Goal: Task Accomplishment & Management: Manage account settings

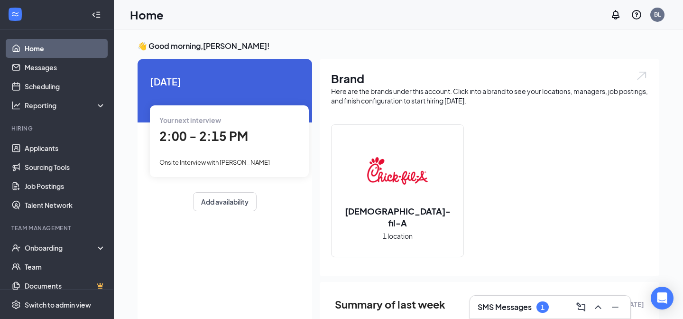
click at [219, 140] on span "2:00 - 2:15 PM" at bounding box center [203, 136] width 89 height 16
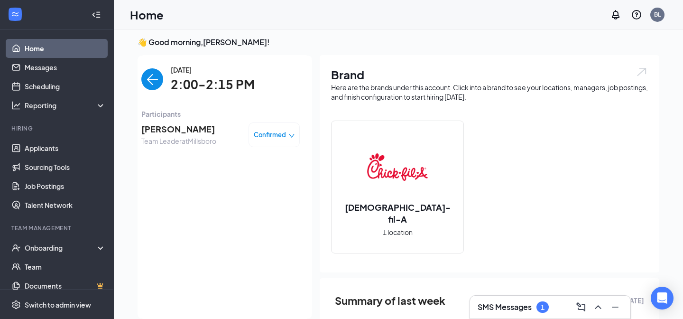
click at [187, 134] on span "[PERSON_NAME]" at bounding box center [178, 128] width 75 height 13
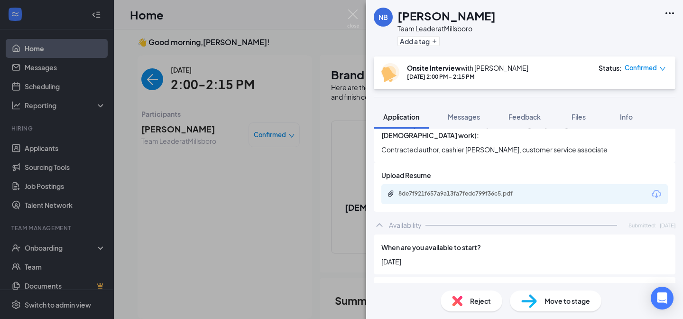
scroll to position [481, 0]
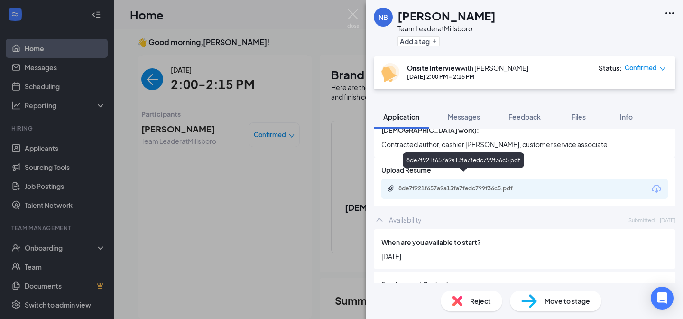
click at [512, 184] on div "8de7f921f657a9a13fa7fedc799f36c5.pdf" at bounding box center [464, 188] width 133 height 8
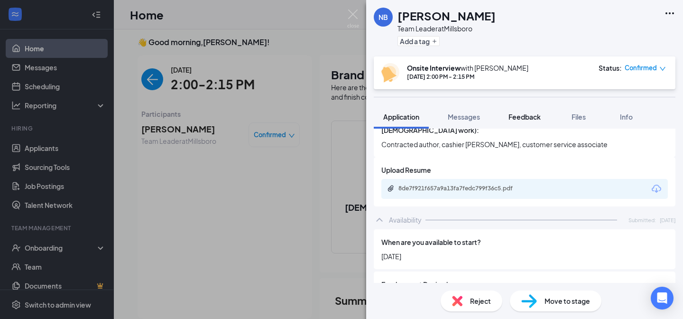
click at [525, 117] on span "Feedback" at bounding box center [524, 116] width 32 height 9
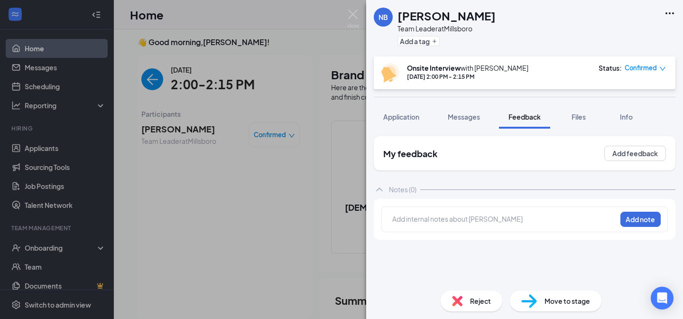
click at [446, 218] on div at bounding box center [504, 219] width 223 height 10
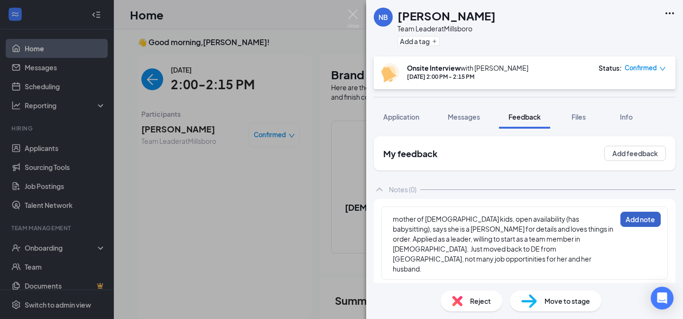
click at [633, 217] on button "Add note" at bounding box center [640, 218] width 40 height 15
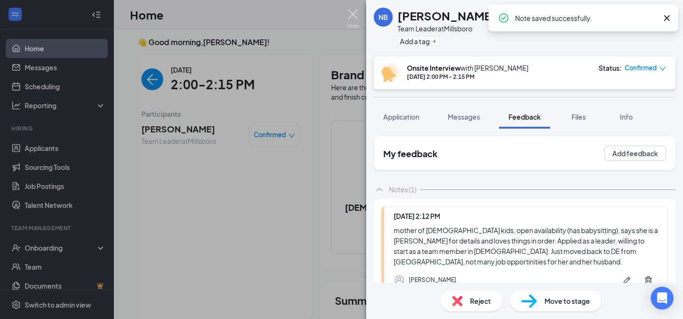
click at [352, 13] on img at bounding box center [353, 18] width 12 height 18
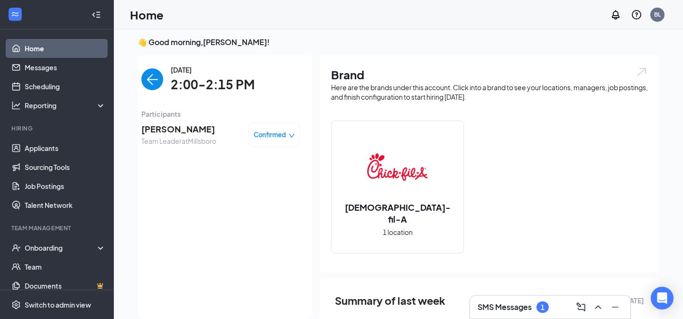
click at [154, 82] on img "back-button" at bounding box center [152, 79] width 22 height 22
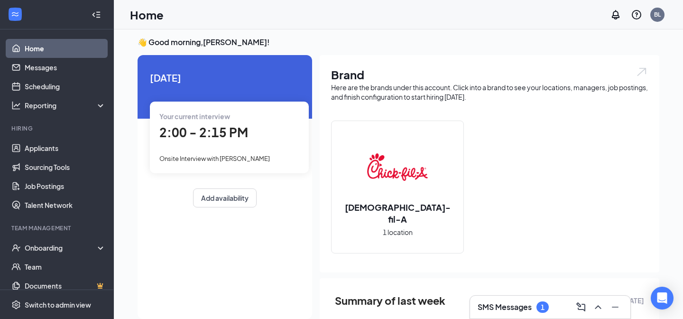
click at [510, 309] on h3 "SMS Messages" at bounding box center [504, 306] width 54 height 10
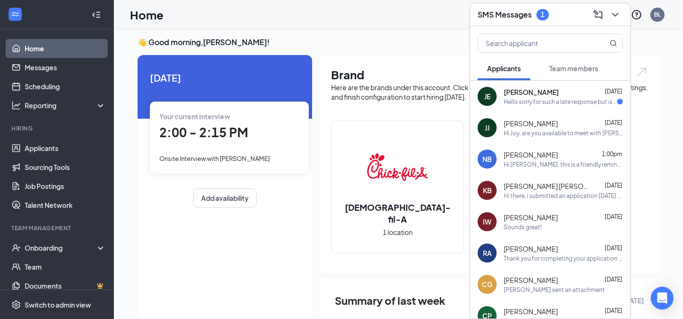
click at [544, 95] on div "[PERSON_NAME] [DATE]" at bounding box center [562, 91] width 119 height 9
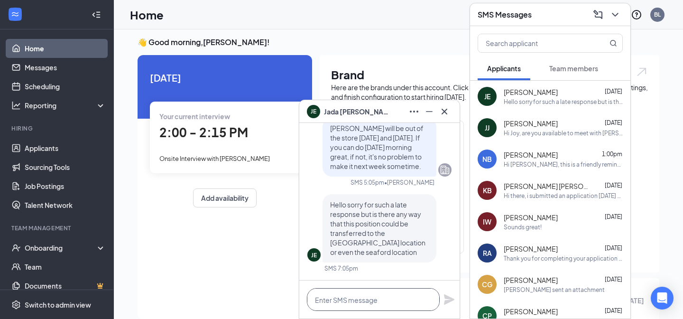
click at [345, 298] on textarea at bounding box center [373, 299] width 133 height 23
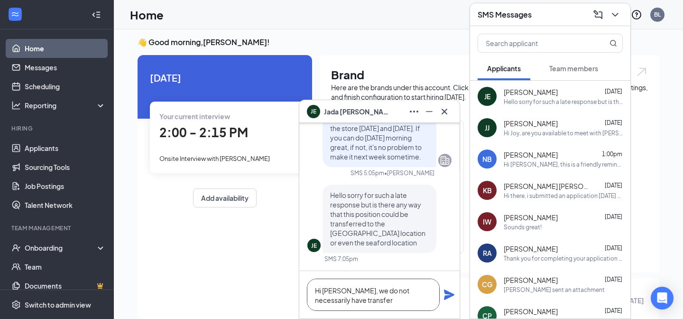
click at [427, 294] on textarea "Hi [PERSON_NAME], we do not necessarily have transfer" at bounding box center [373, 294] width 133 height 32
click at [368, 304] on textarea "Hi [PERSON_NAME], we do not necessarily have a transfer" at bounding box center [373, 294] width 133 height 32
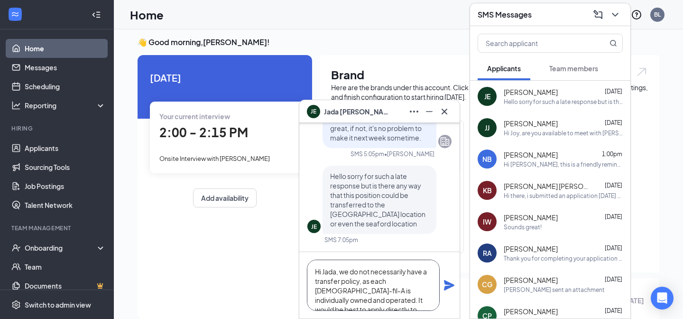
scroll to position [9, 0]
type textarea "Hi Jada, we do not necessarily have a transfer policy, as each [DEMOGRAPHIC_DAT…"
click at [445, 281] on icon "Plane" at bounding box center [449, 285] width 10 height 10
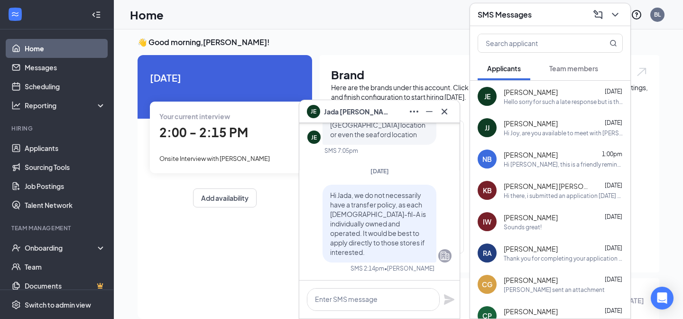
scroll to position [0, 0]
click at [446, 113] on icon "Cross" at bounding box center [444, 111] width 6 height 6
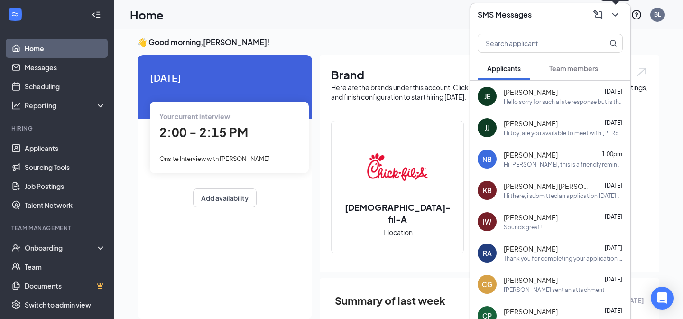
click at [617, 11] on icon "ChevronDown" at bounding box center [614, 14] width 11 height 11
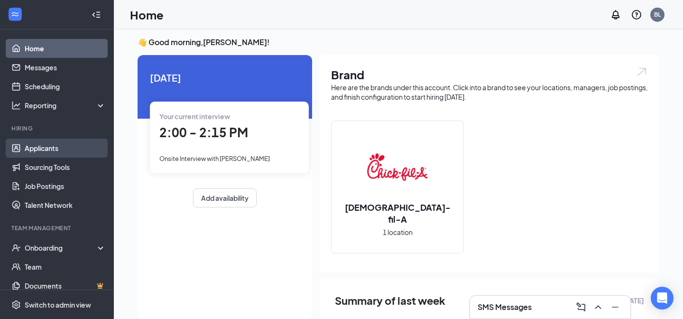
click at [52, 148] on link "Applicants" at bounding box center [65, 147] width 81 height 19
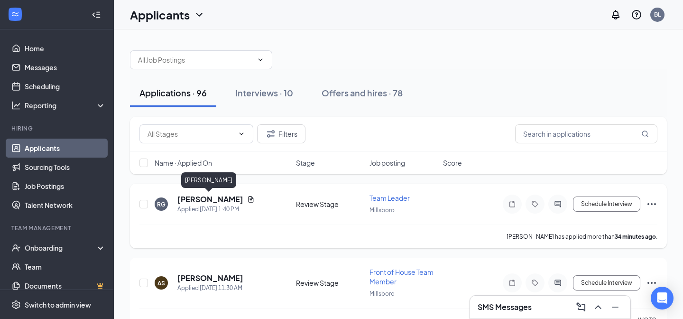
click at [198, 196] on h5 "[PERSON_NAME]" at bounding box center [210, 199] width 66 height 10
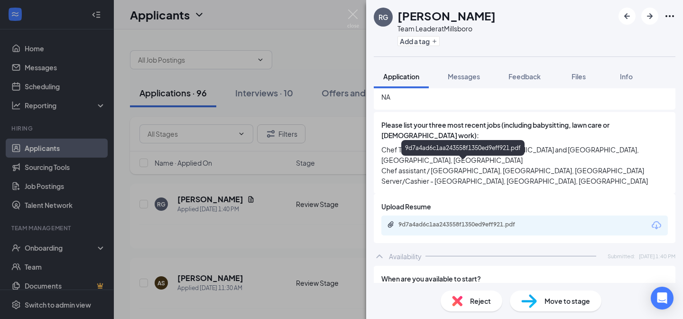
scroll to position [416, 0]
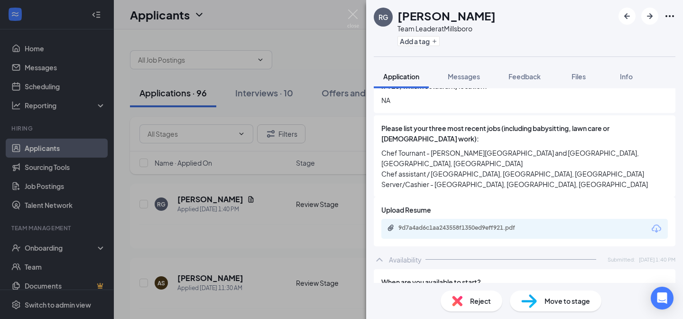
click at [563, 302] on span "Move to stage" at bounding box center [567, 300] width 46 height 10
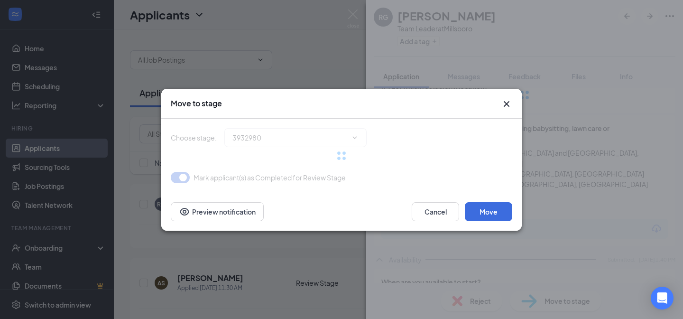
type input "Onsite Interview (next stage)"
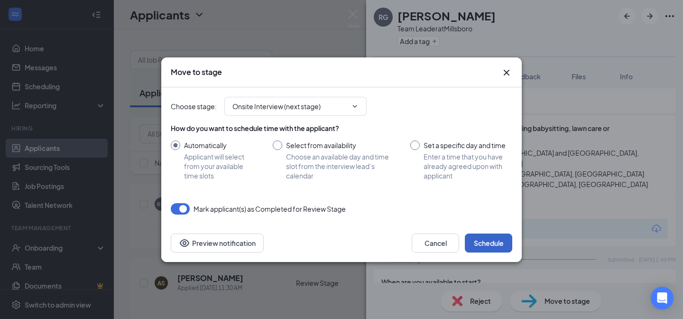
click at [486, 243] on button "Schedule" at bounding box center [488, 242] width 47 height 19
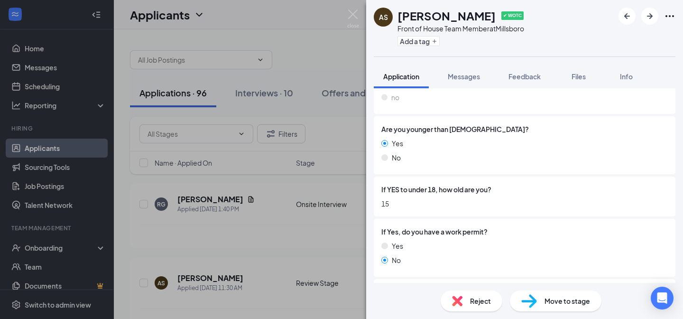
scroll to position [185, 0]
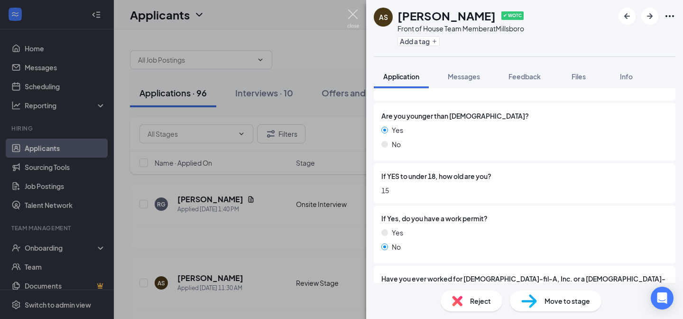
click at [353, 10] on img at bounding box center [353, 18] width 12 height 18
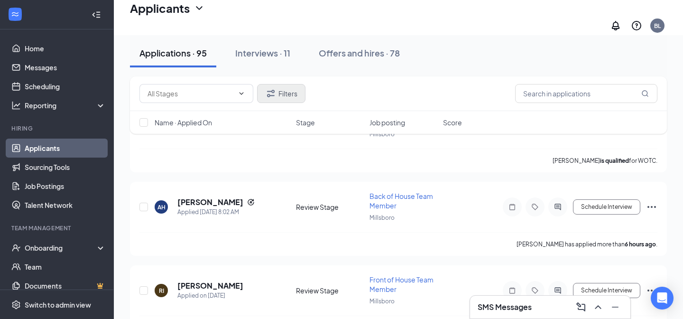
scroll to position [103, 0]
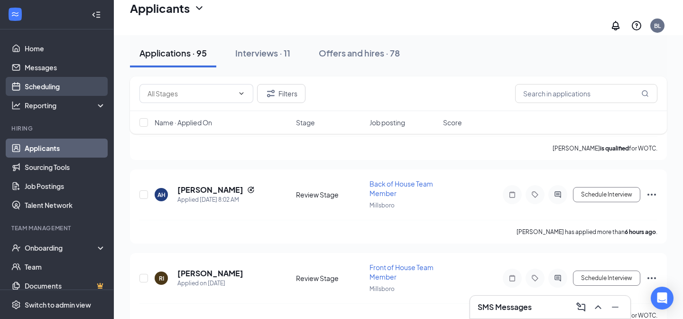
click at [55, 87] on link "Scheduling" at bounding box center [65, 86] width 81 height 19
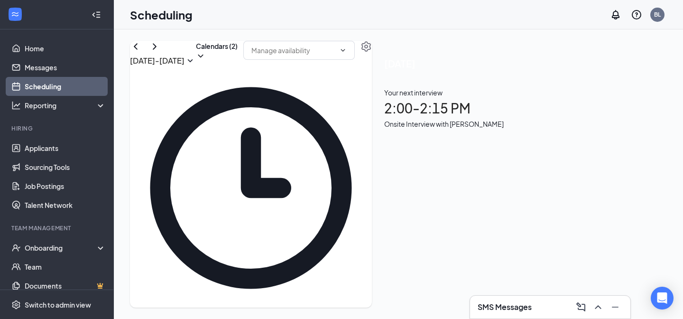
scroll to position [861, 0]
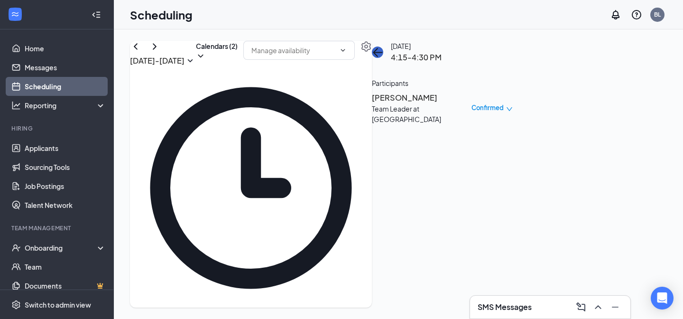
click at [383, 58] on icon "ArrowLeft" at bounding box center [377, 51] width 11 height 11
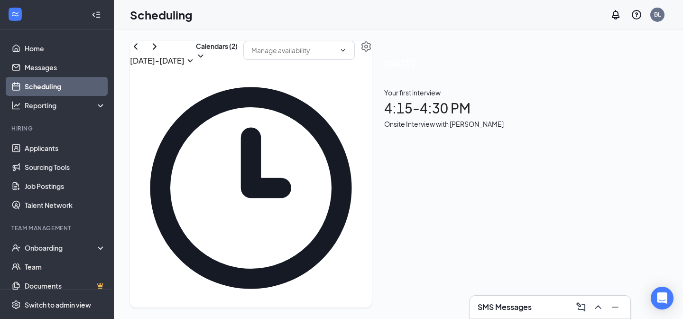
click at [160, 52] on icon "ChevronRight" at bounding box center [154, 46] width 11 height 11
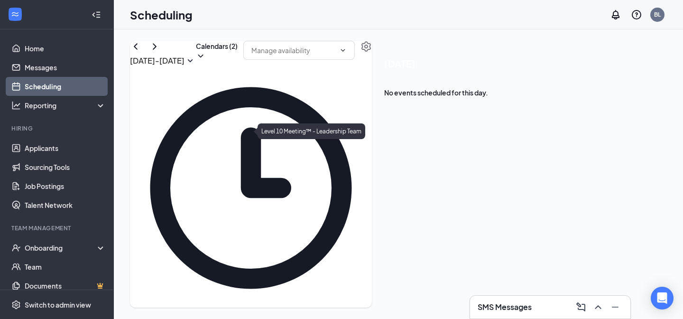
scroll to position [427, 0]
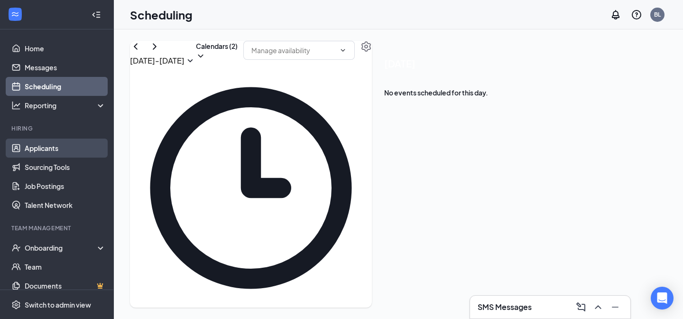
click at [41, 152] on link "Applicants" at bounding box center [65, 147] width 81 height 19
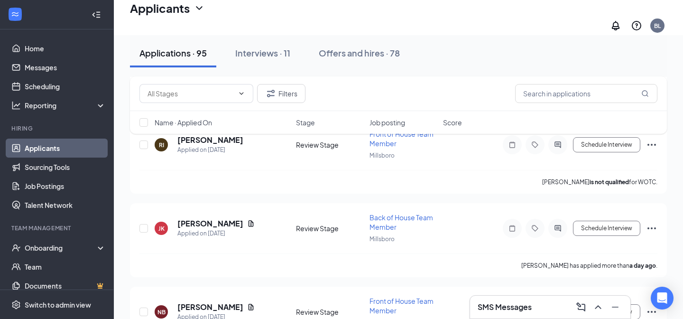
scroll to position [246, 0]
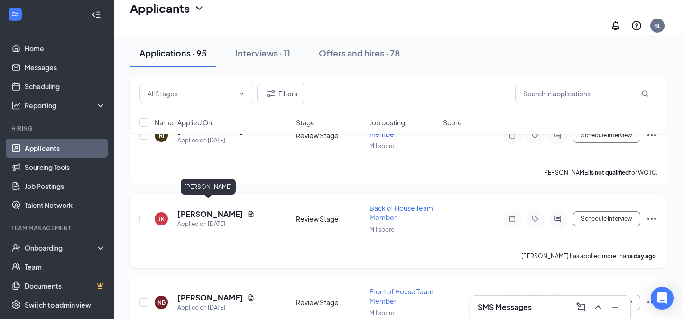
click at [203, 209] on h5 "[PERSON_NAME]" at bounding box center [210, 214] width 66 height 10
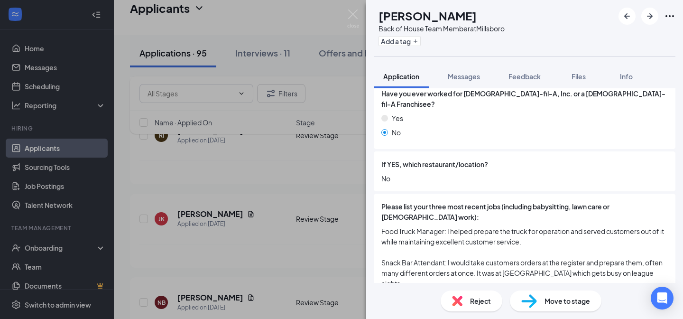
scroll to position [297, 0]
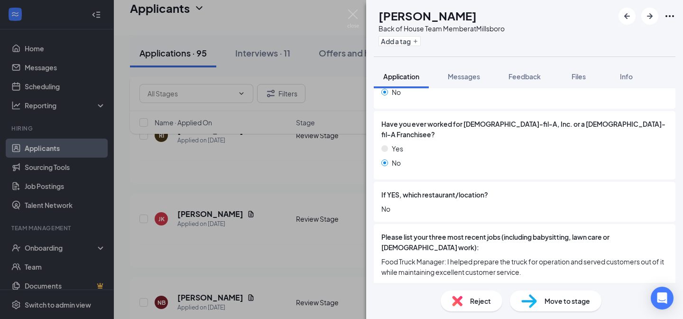
click at [556, 296] on span "Move to stage" at bounding box center [567, 300] width 46 height 10
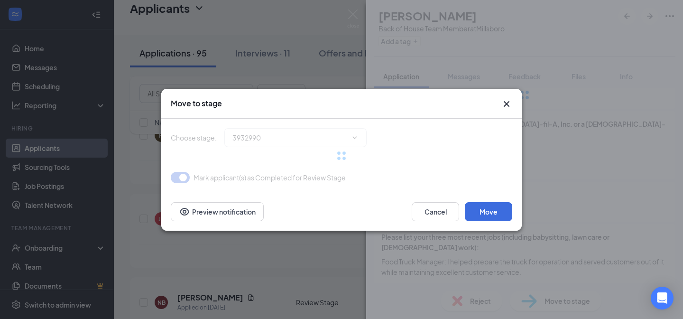
type input "Onsite Interview (next stage)"
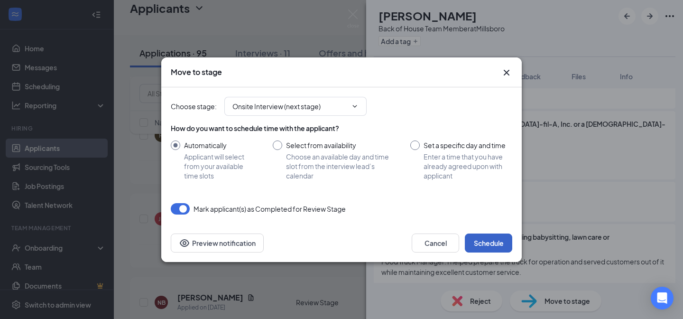
click at [491, 243] on button "Schedule" at bounding box center [488, 242] width 47 height 19
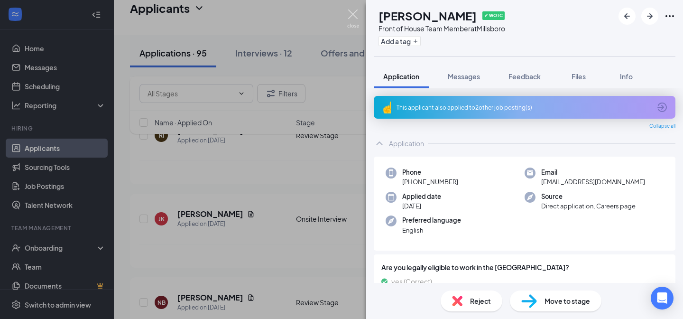
click at [352, 14] on img at bounding box center [353, 18] width 12 height 18
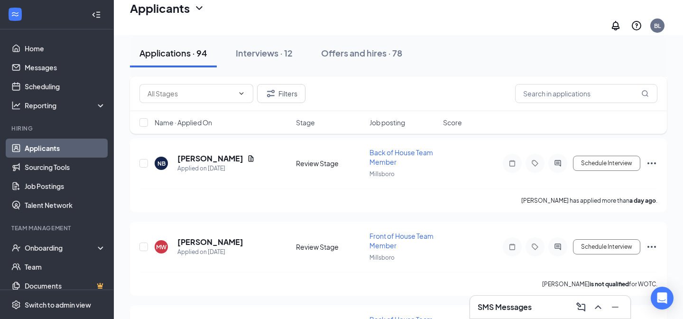
scroll to position [385, 0]
click at [217, 236] on h5 "[PERSON_NAME]" at bounding box center [210, 241] width 66 height 10
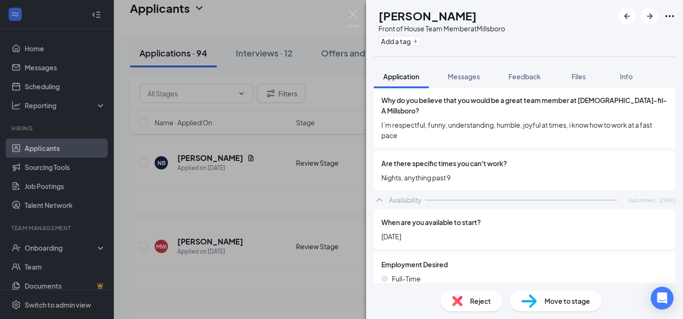
scroll to position [526, 0]
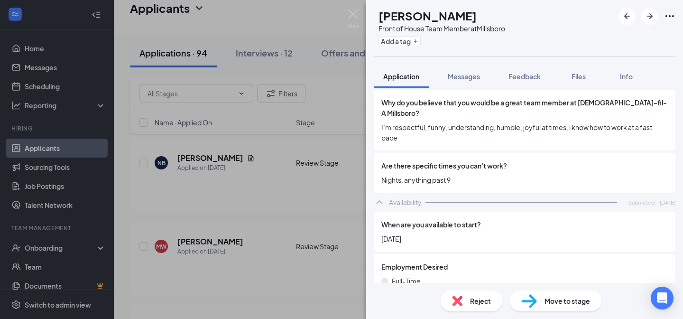
click at [471, 300] on span "Reject" at bounding box center [480, 300] width 21 height 10
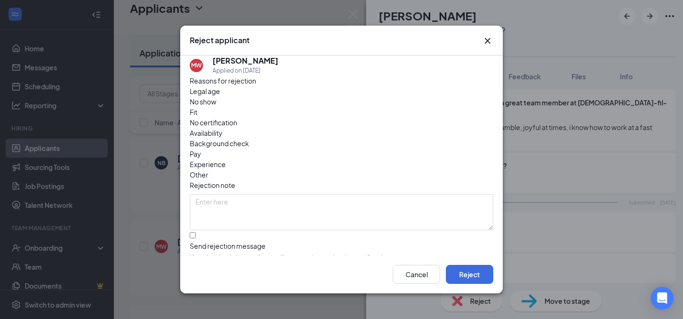
click at [222, 128] on span "Availability" at bounding box center [206, 133] width 33 height 10
click at [196, 232] on input "Send rejection message If unchecked, the applicant will not receive a rejection…" at bounding box center [193, 235] width 6 height 6
checkbox input "true"
click at [475, 273] on button "Reject" at bounding box center [469, 274] width 47 height 19
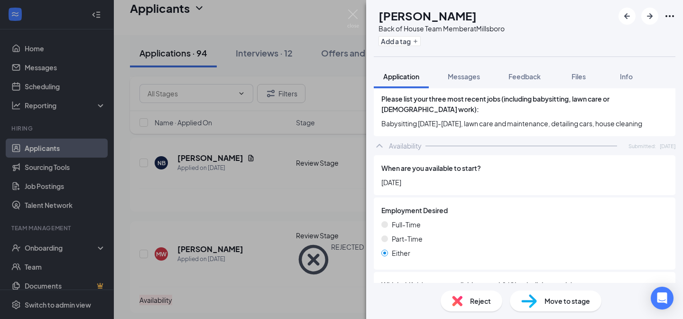
scroll to position [436, 0]
